Goal: Information Seeking & Learning: Learn about a topic

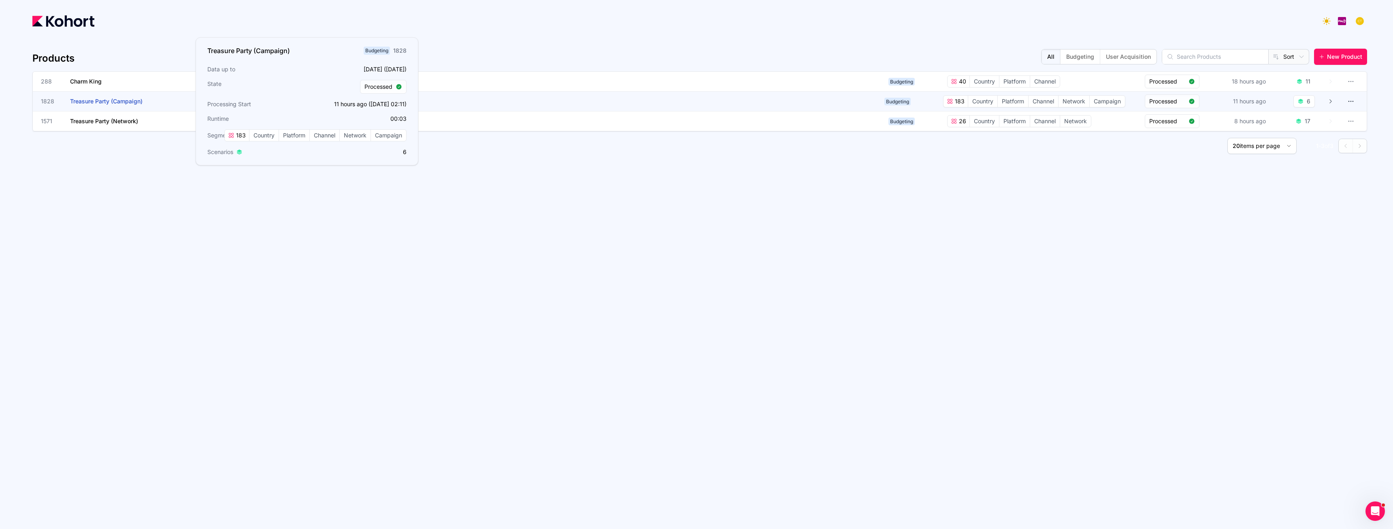
click at [120, 101] on span "Treasure Party (Campaign)" at bounding box center [106, 101] width 72 height 7
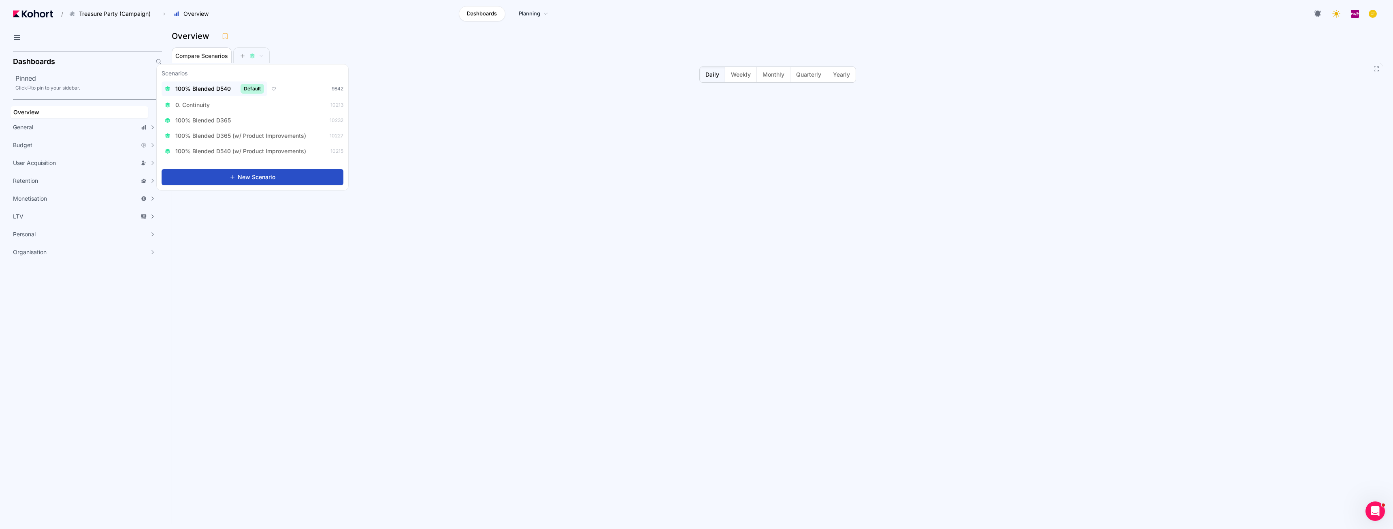
click at [218, 90] on span "100% Blended D540" at bounding box center [202, 89] width 55 height 8
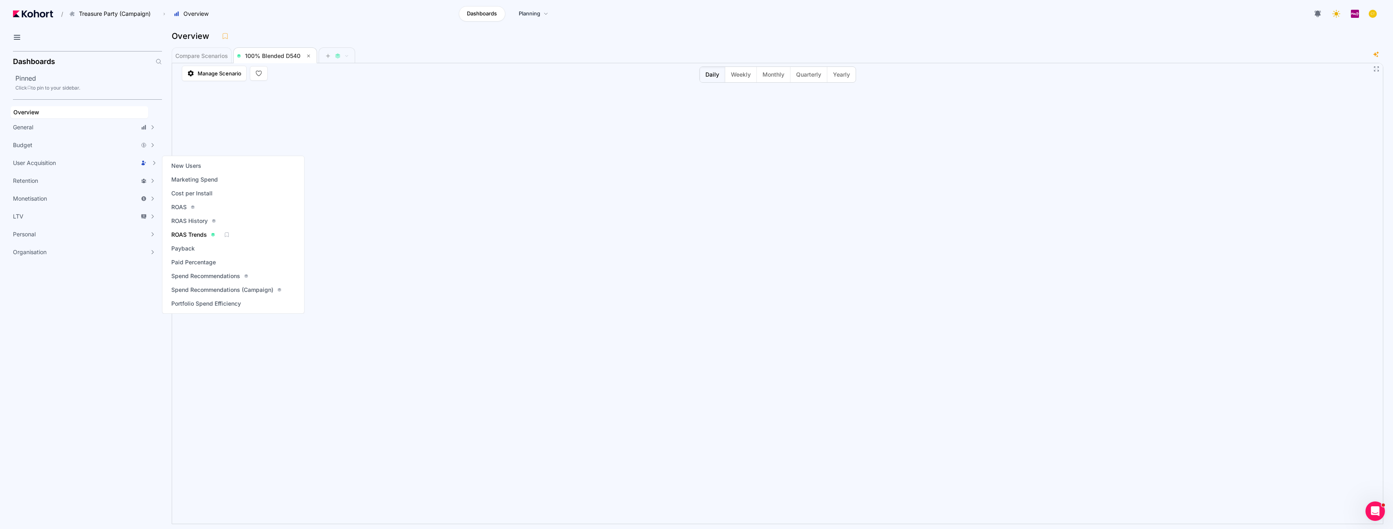
click at [185, 231] on span "ROAS Trends" at bounding box center [189, 234] width 36 height 8
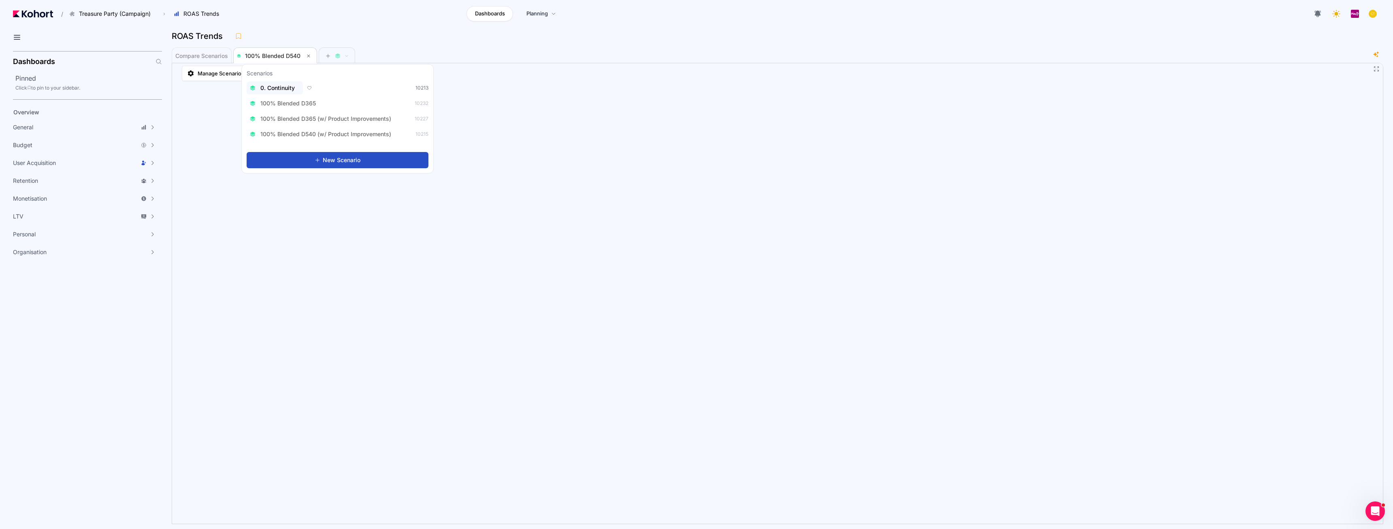
click at [299, 91] on div "0. Continuity" at bounding box center [275, 88] width 50 height 8
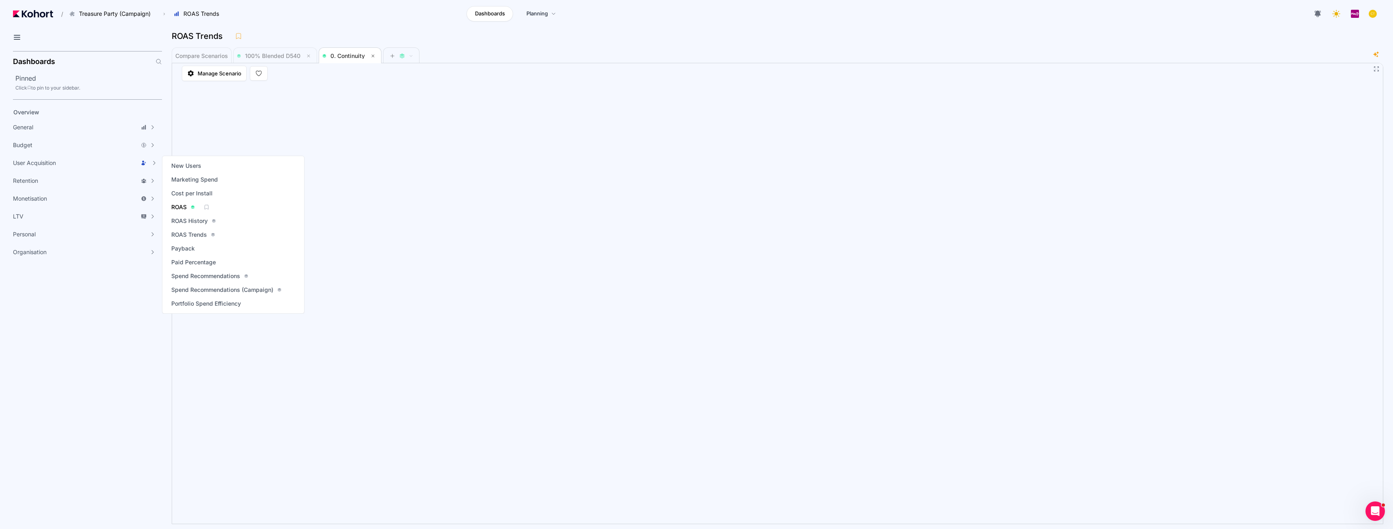
click at [186, 208] on span "ROAS" at bounding box center [178, 207] width 15 height 8
